Goal: Transaction & Acquisition: Purchase product/service

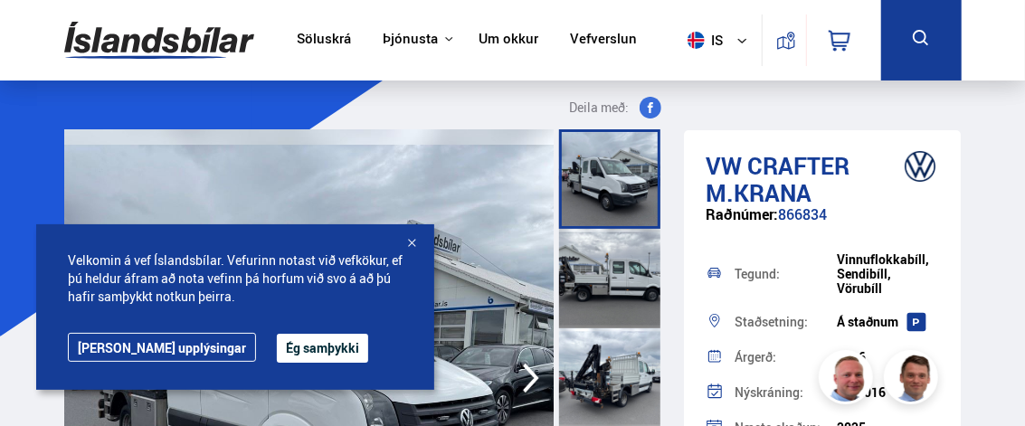
click at [152, 350] on link "[PERSON_NAME] upplýsingar" at bounding box center [162, 347] width 188 height 29
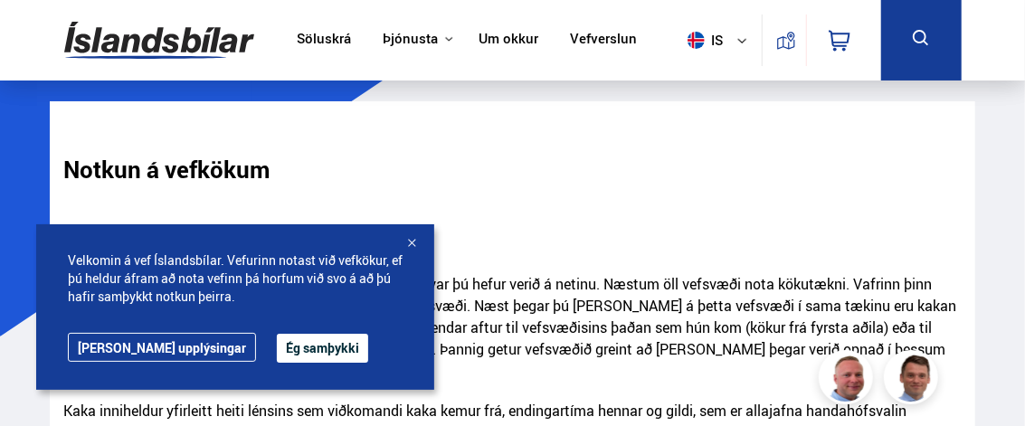
click at [116, 346] on link "[PERSON_NAME] upplýsingar" at bounding box center [162, 347] width 188 height 29
click at [413, 237] on div at bounding box center [411, 244] width 18 height 18
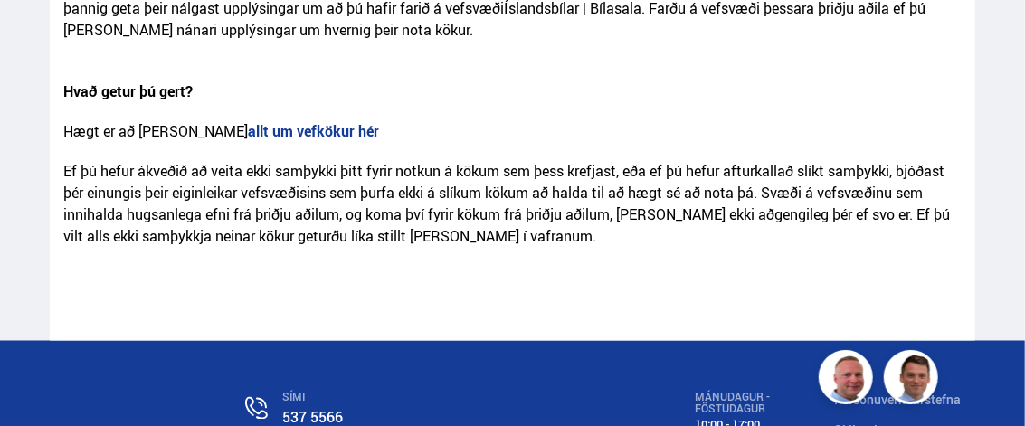
scroll to position [1266, 0]
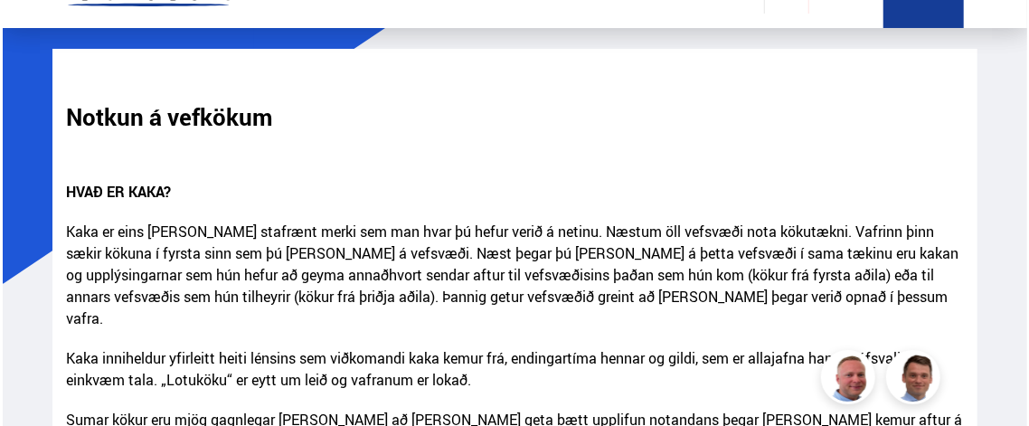
scroll to position [0, 0]
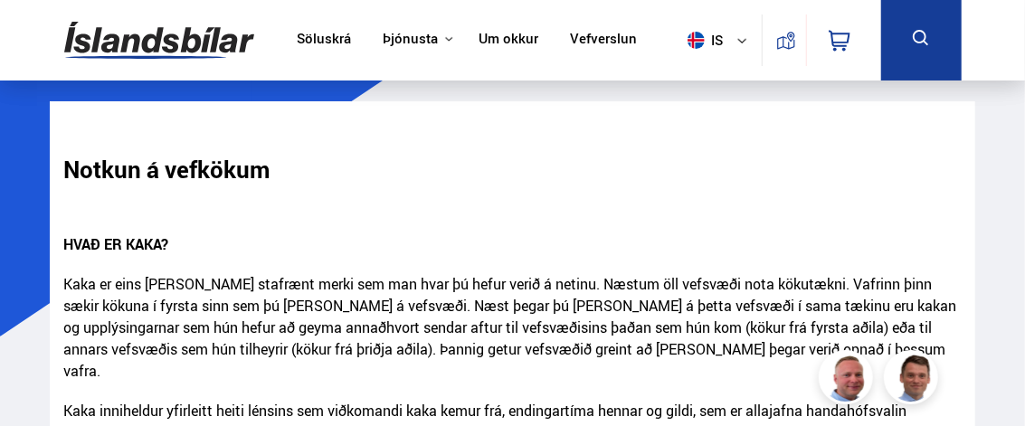
click at [336, 39] on link "Söluskrá" at bounding box center [324, 40] width 54 height 19
click at [333, 35] on link "Söluskrá" at bounding box center [324, 40] width 54 height 19
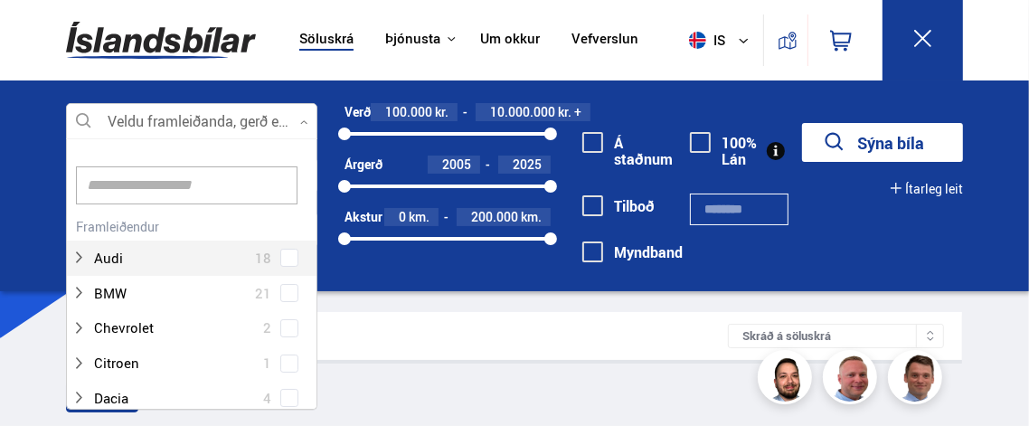
click at [308, 118] on icon at bounding box center [304, 122] width 8 height 8
drag, startPoint x: 309, startPoint y: 171, endPoint x: 314, endPoint y: 247, distance: 76.1
click at [314, 247] on div "Hreinsa valið Audi 18 BMW 21 Chevrolet 2 Citroen 1 Dacia 4 Dodge 1 Ducati 1 Fia…" at bounding box center [191, 273] width 251 height 271
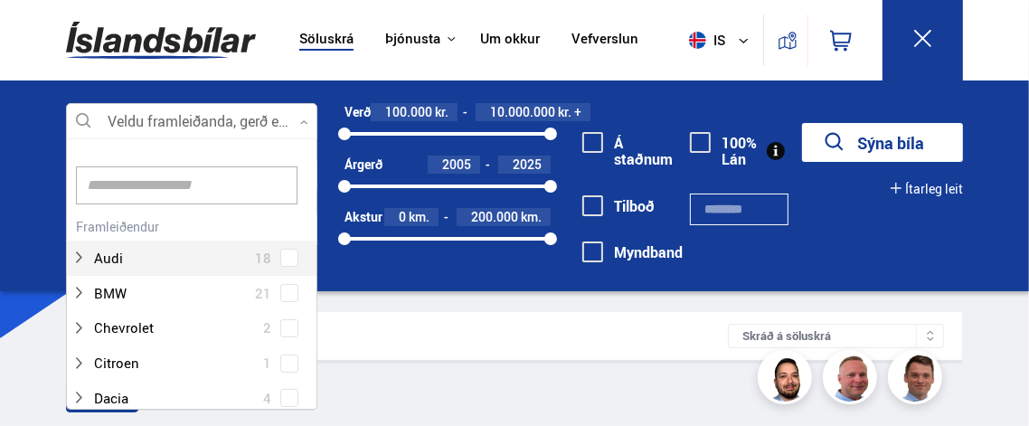
click at [301, 129] on div at bounding box center [191, 122] width 251 height 36
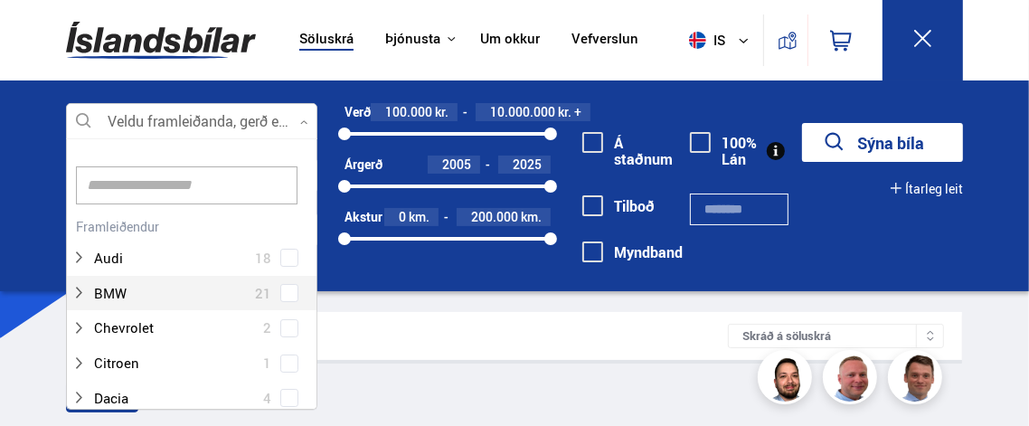
click at [308, 308] on div "BMW 21" at bounding box center [192, 293] width 250 height 35
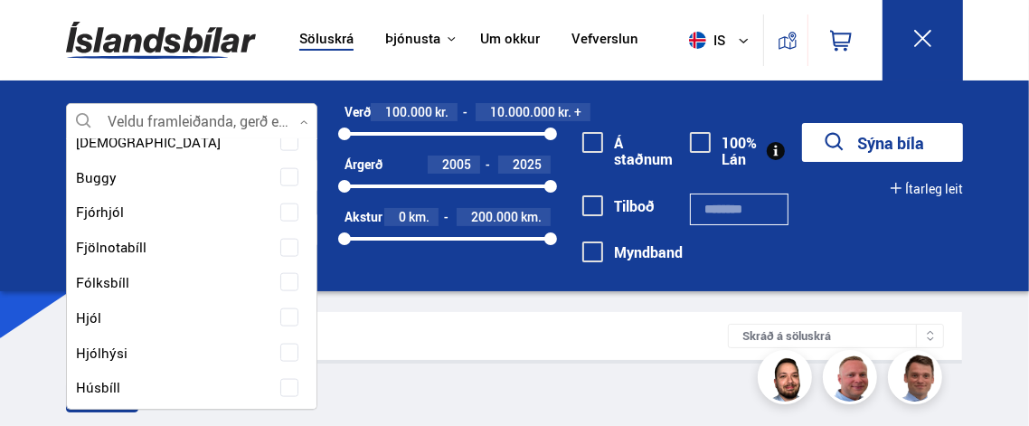
scroll to position [1888, 0]
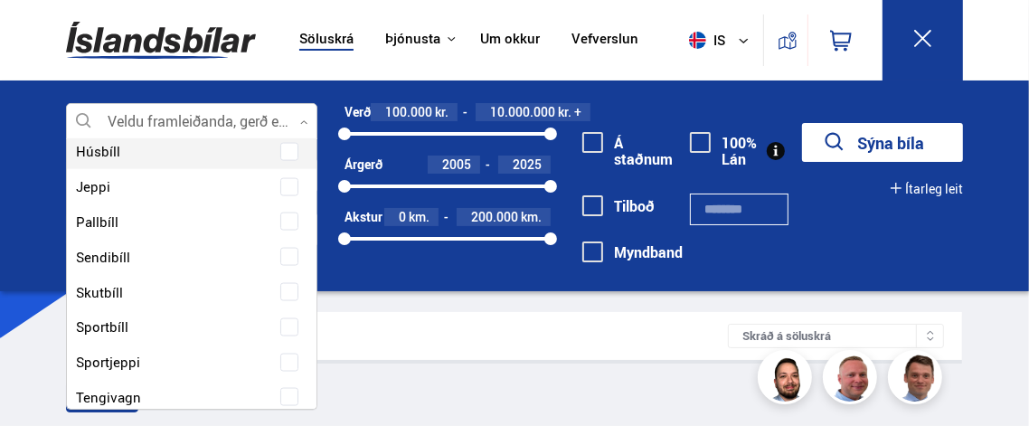
click at [302, 118] on icon at bounding box center [304, 122] width 8 height 8
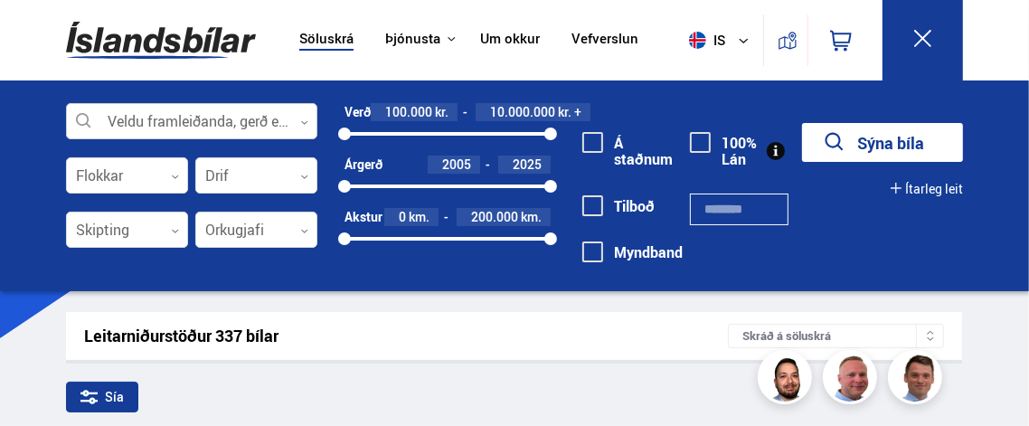
click at [268, 116] on div at bounding box center [191, 122] width 251 height 36
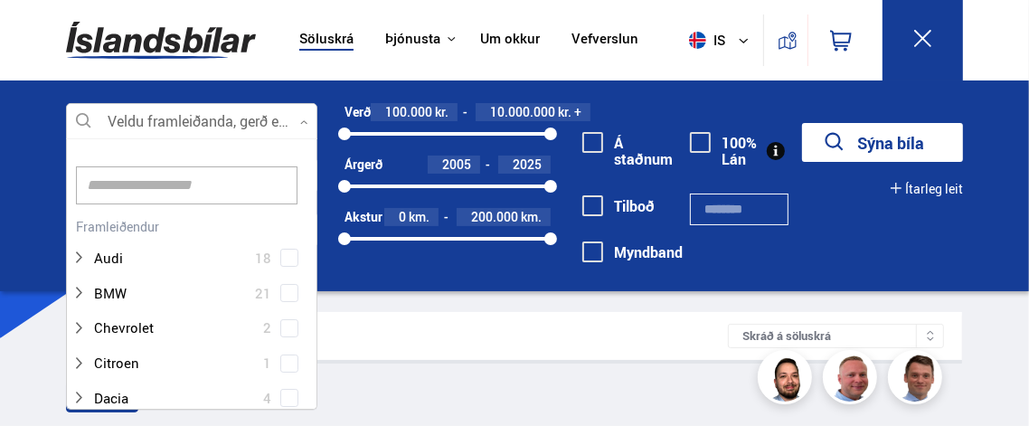
scroll to position [270, 245]
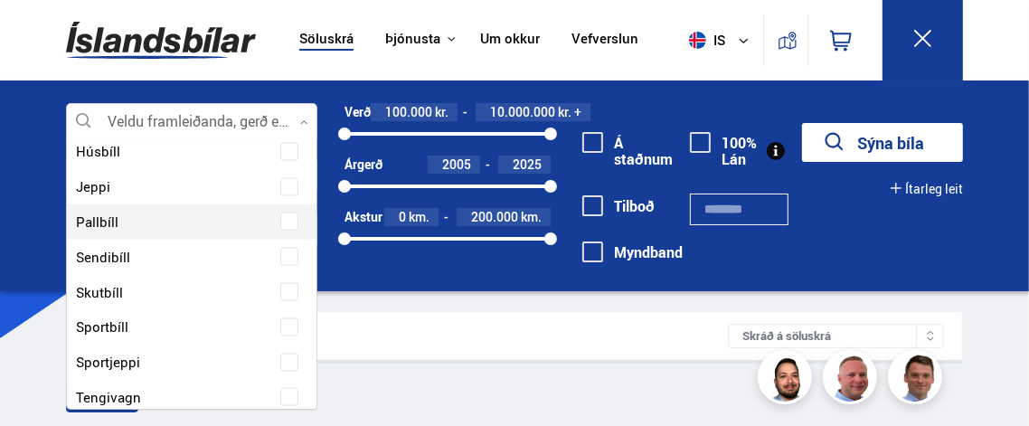
click at [108, 222] on div at bounding box center [173, 222] width 204 height 26
click at [93, 218] on div at bounding box center [173, 222] width 204 height 26
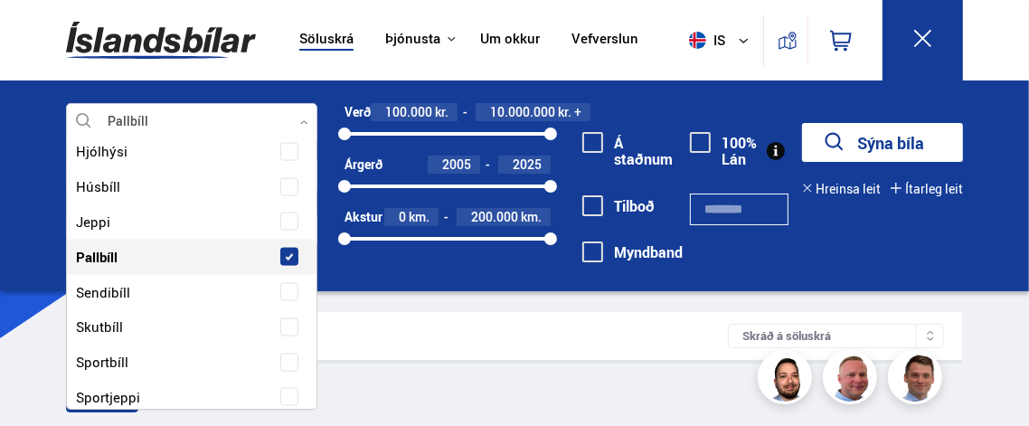
scroll to position [1923, 0]
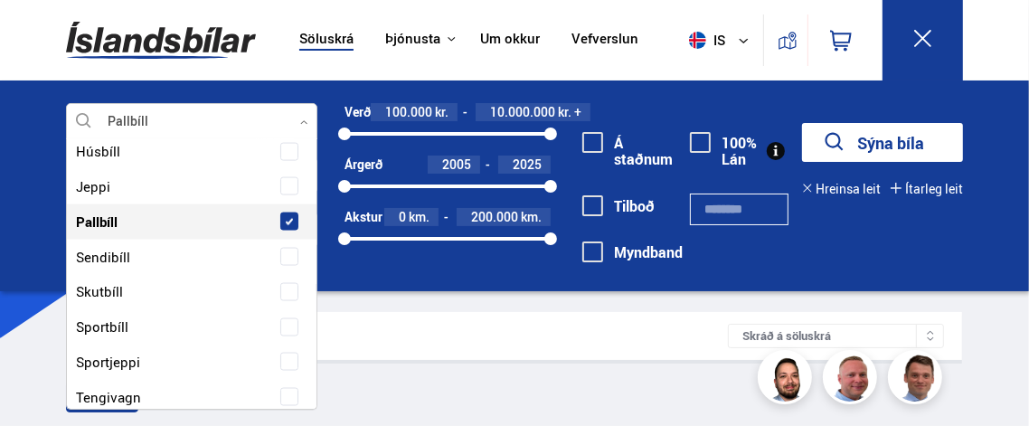
click at [286, 219] on span at bounding box center [289, 221] width 7 height 7
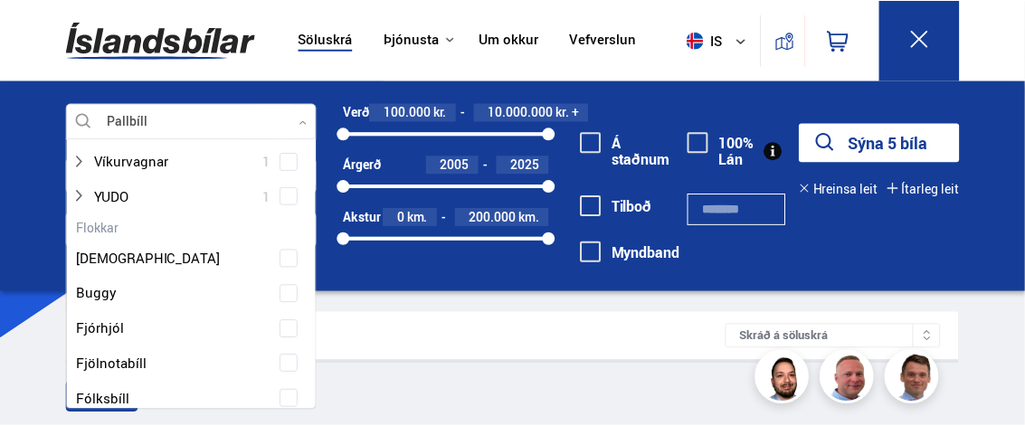
scroll to position [1519, 0]
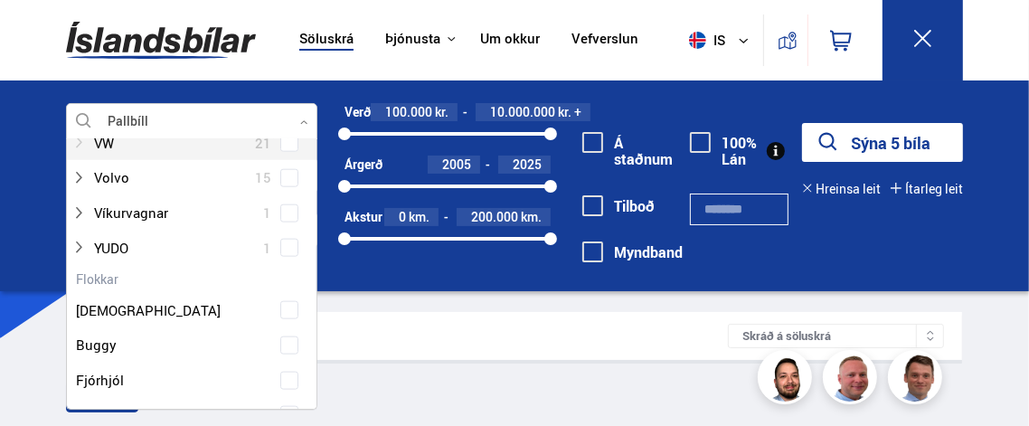
click at [182, 146] on div at bounding box center [173, 143] width 204 height 26
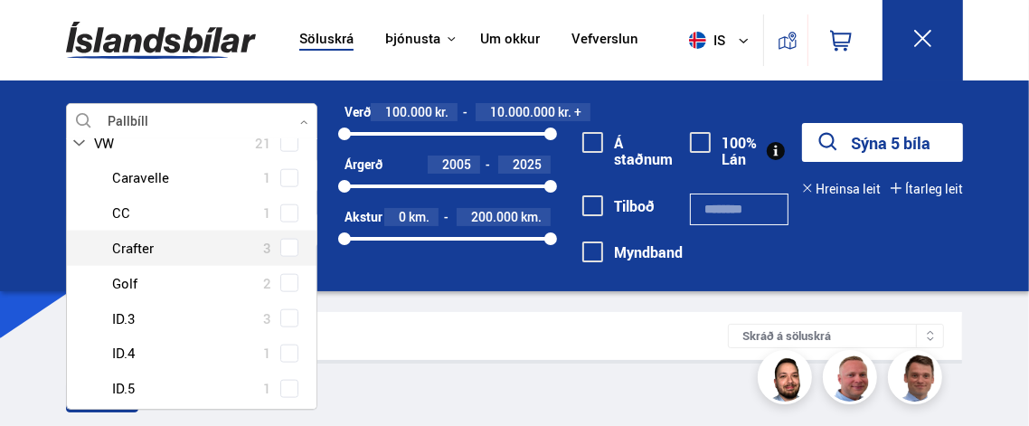
click at [205, 245] on div at bounding box center [210, 248] width 204 height 26
click at [286, 245] on span at bounding box center [289, 247] width 7 height 7
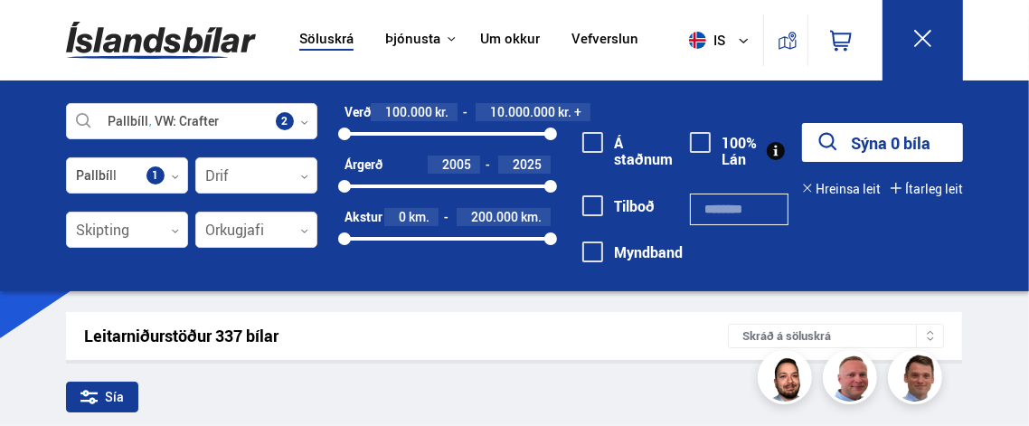
click at [510, 398] on div "Sía" at bounding box center [514, 401] width 896 height 38
click at [98, 392] on div "Sía" at bounding box center [102, 397] width 72 height 31
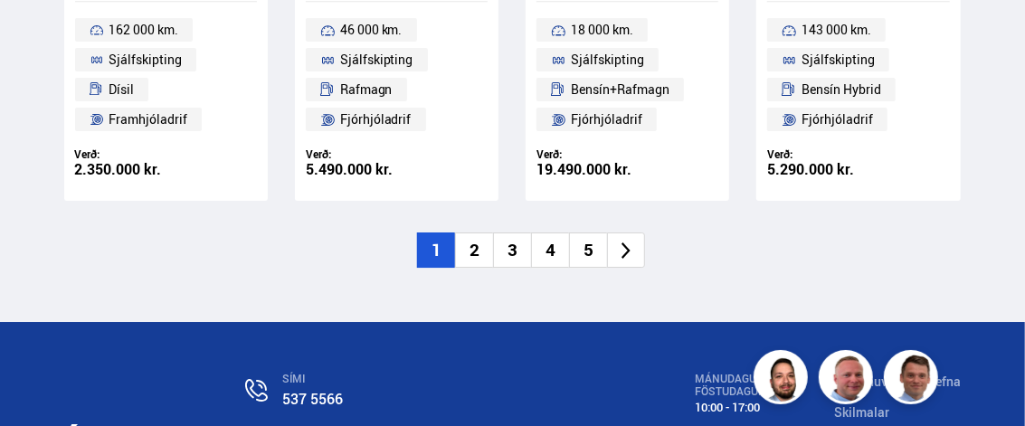
scroll to position [2732, 0]
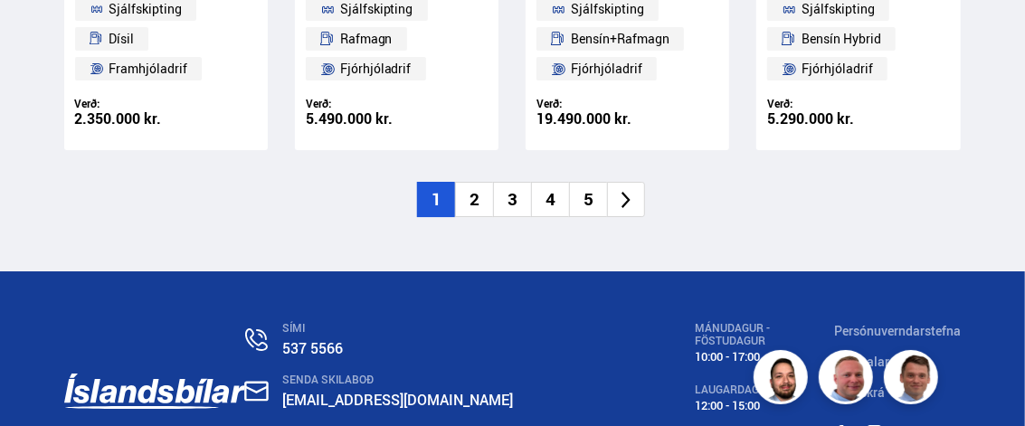
click at [625, 204] on icon at bounding box center [625, 200] width 9 height 17
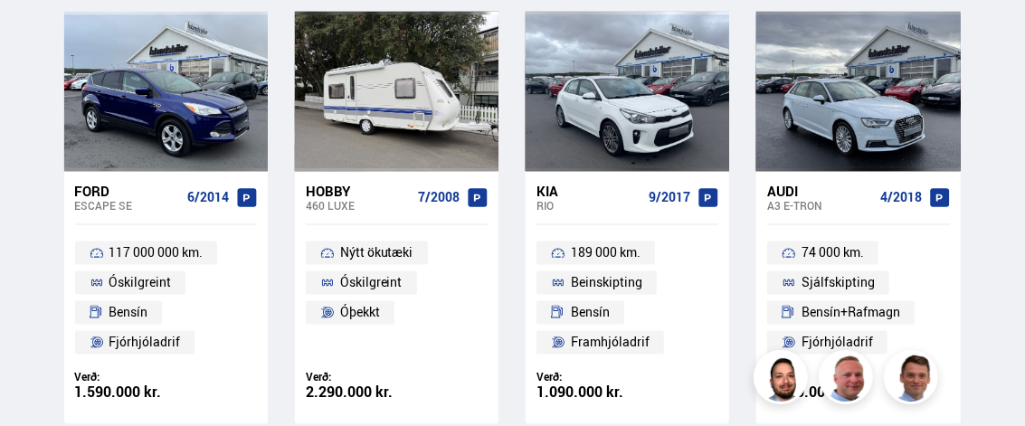
scroll to position [983, 0]
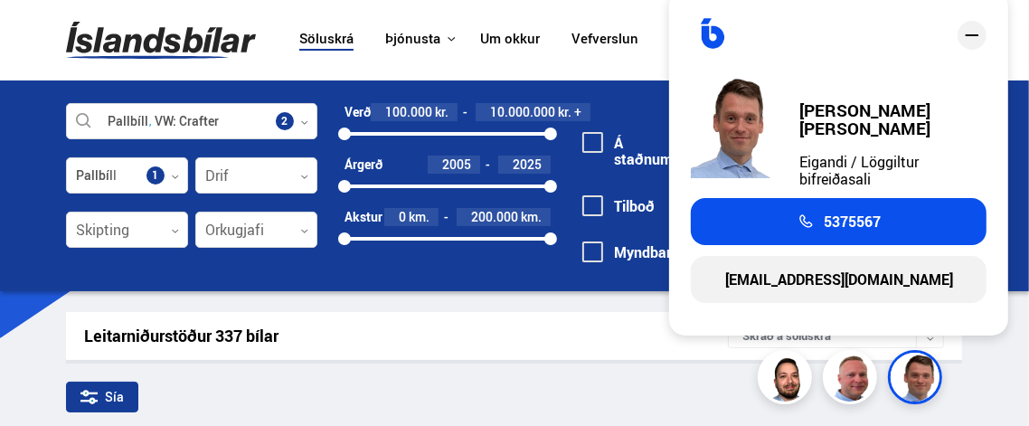
drag, startPoint x: 1026, startPoint y: 210, endPoint x: 1024, endPoint y: 298, distance: 87.8
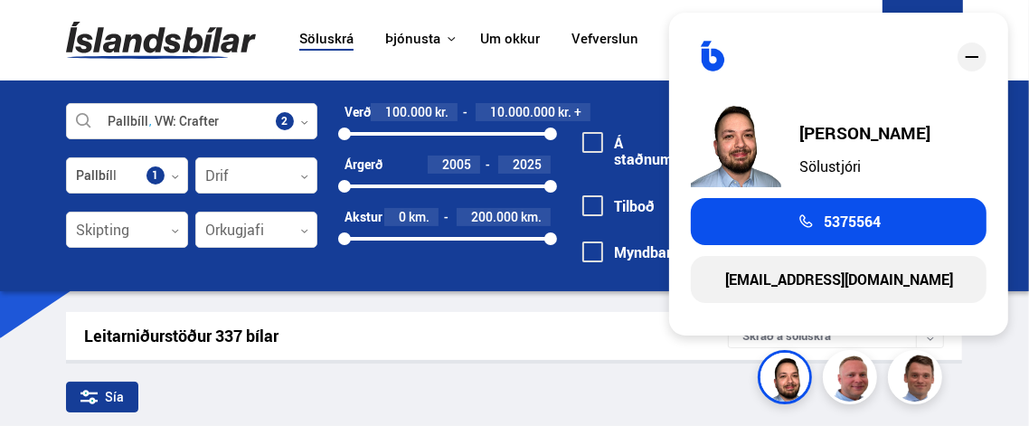
click at [92, 390] on icon at bounding box center [88, 396] width 17 height 17
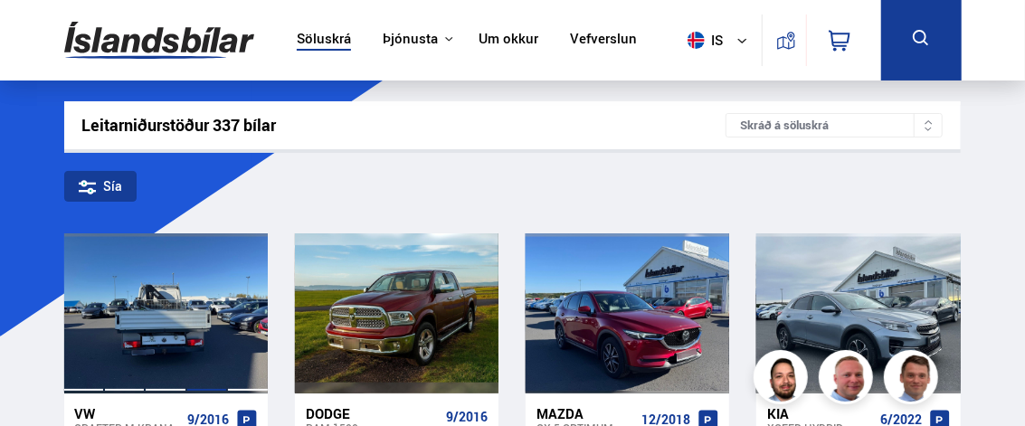
click at [186, 306] on div at bounding box center [206, 313] width 41 height 160
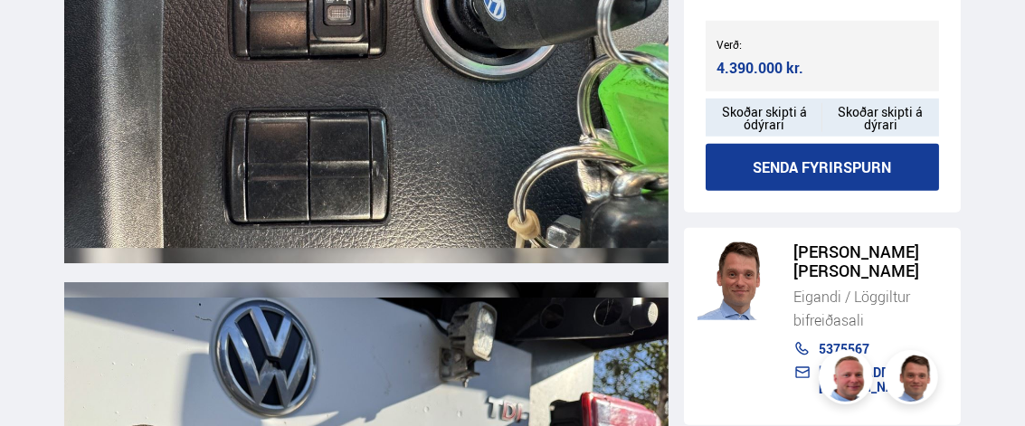
scroll to position [663, 0]
